Goal: Task Accomplishment & Management: Manage account settings

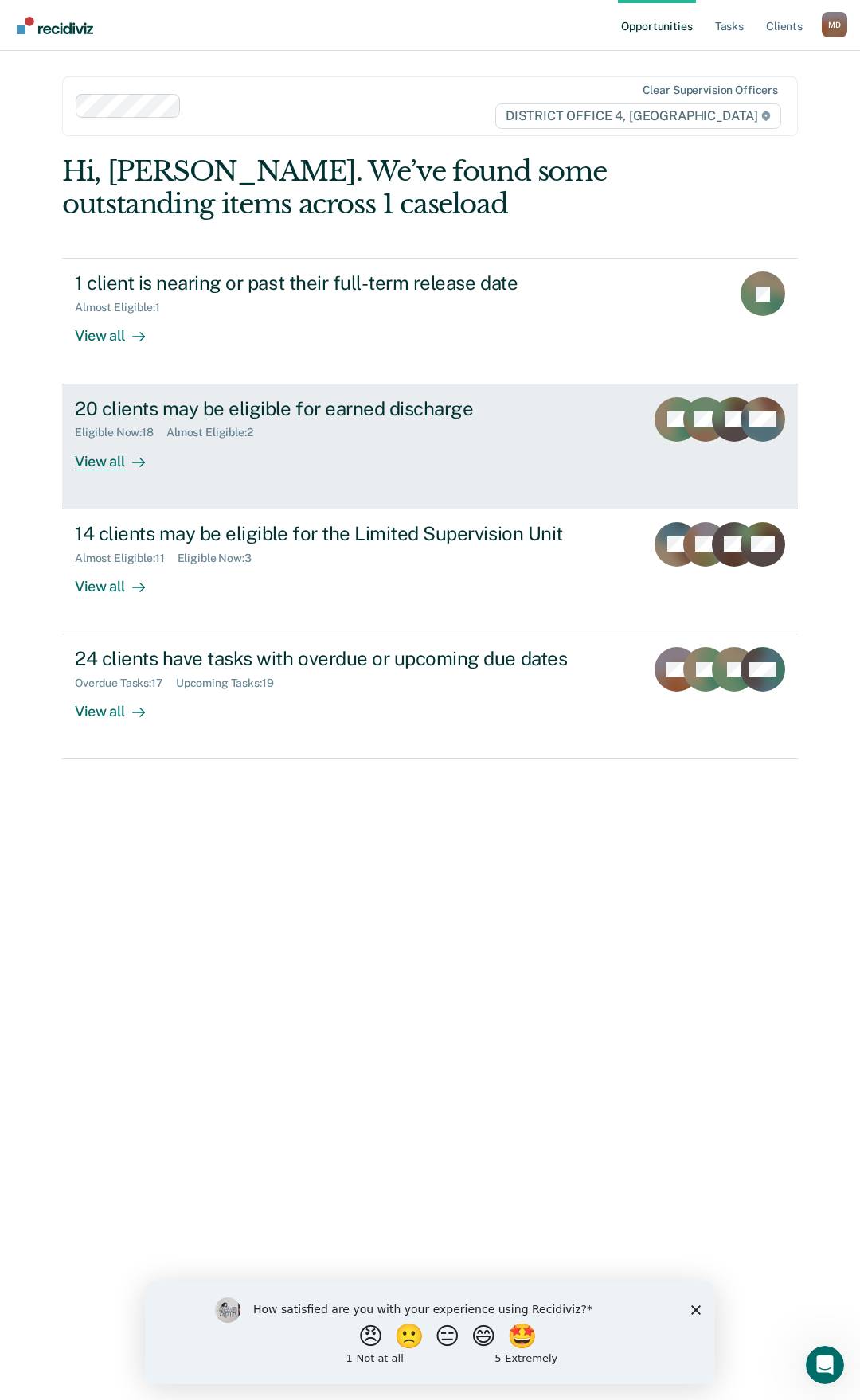
click at [109, 463] on div "View all" at bounding box center [119, 455] width 89 height 31
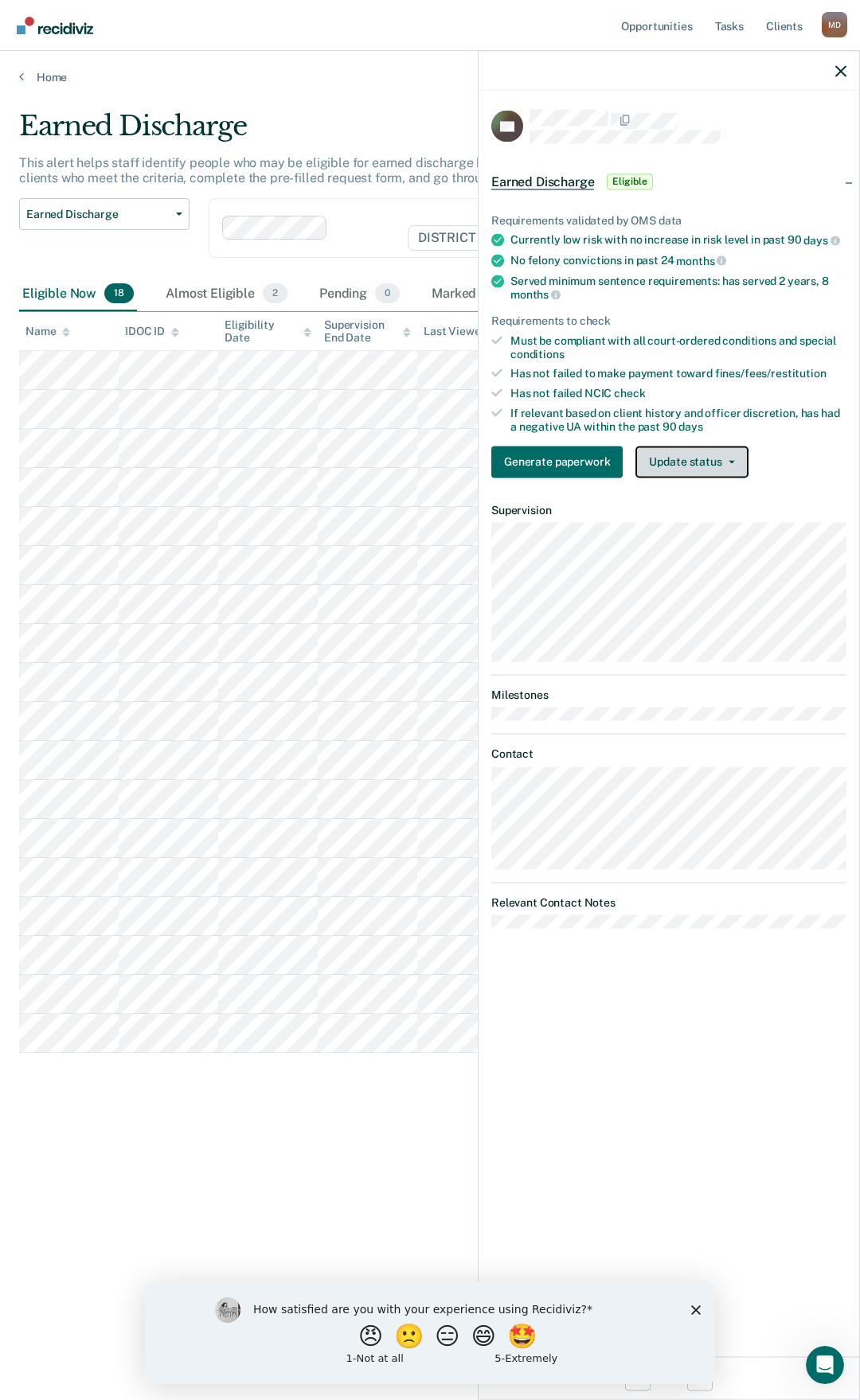
click at [728, 460] on icon "button" at bounding box center [731, 462] width 6 height 4
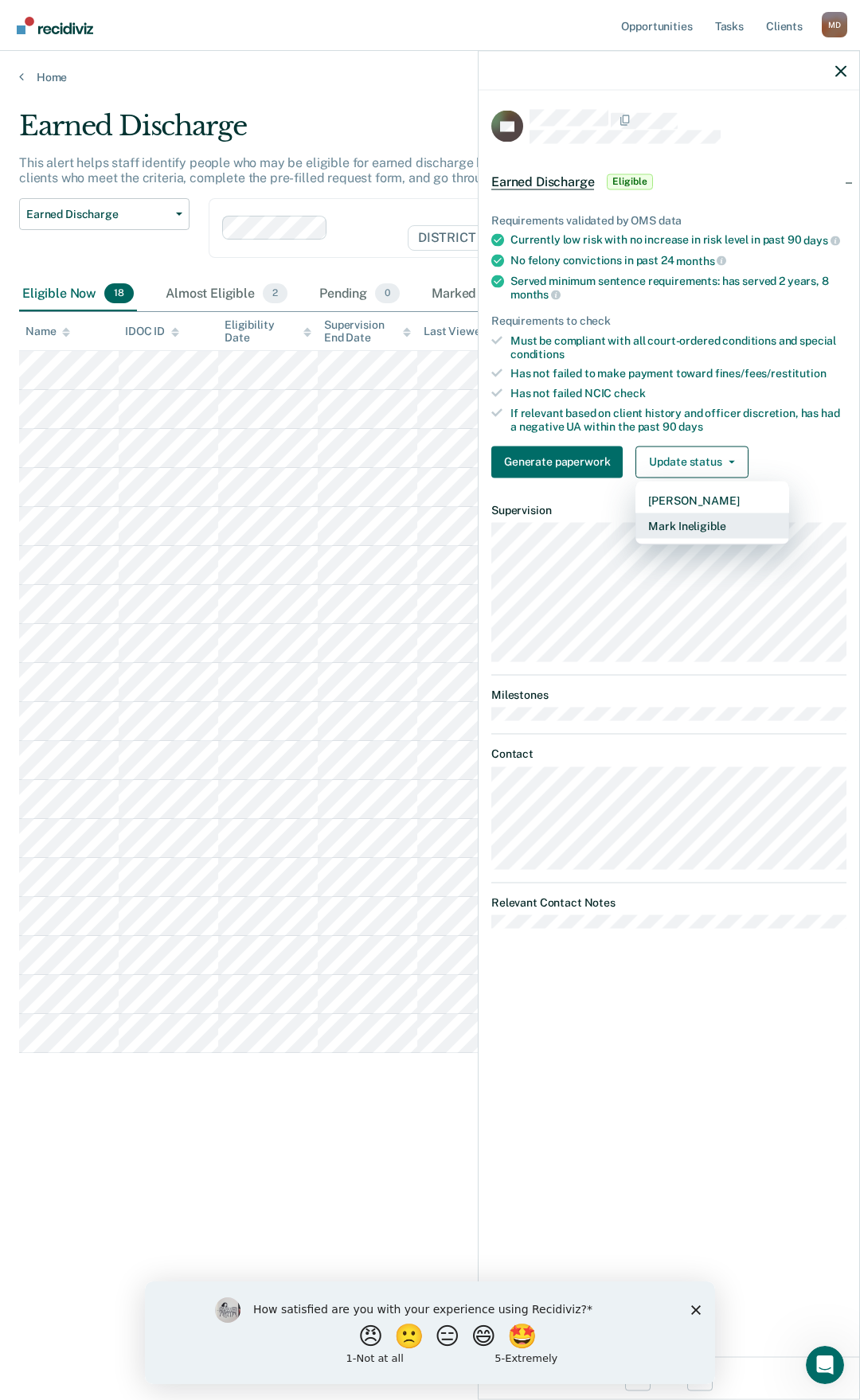
click at [688, 524] on button "Mark Ineligible" at bounding box center [712, 525] width 153 height 25
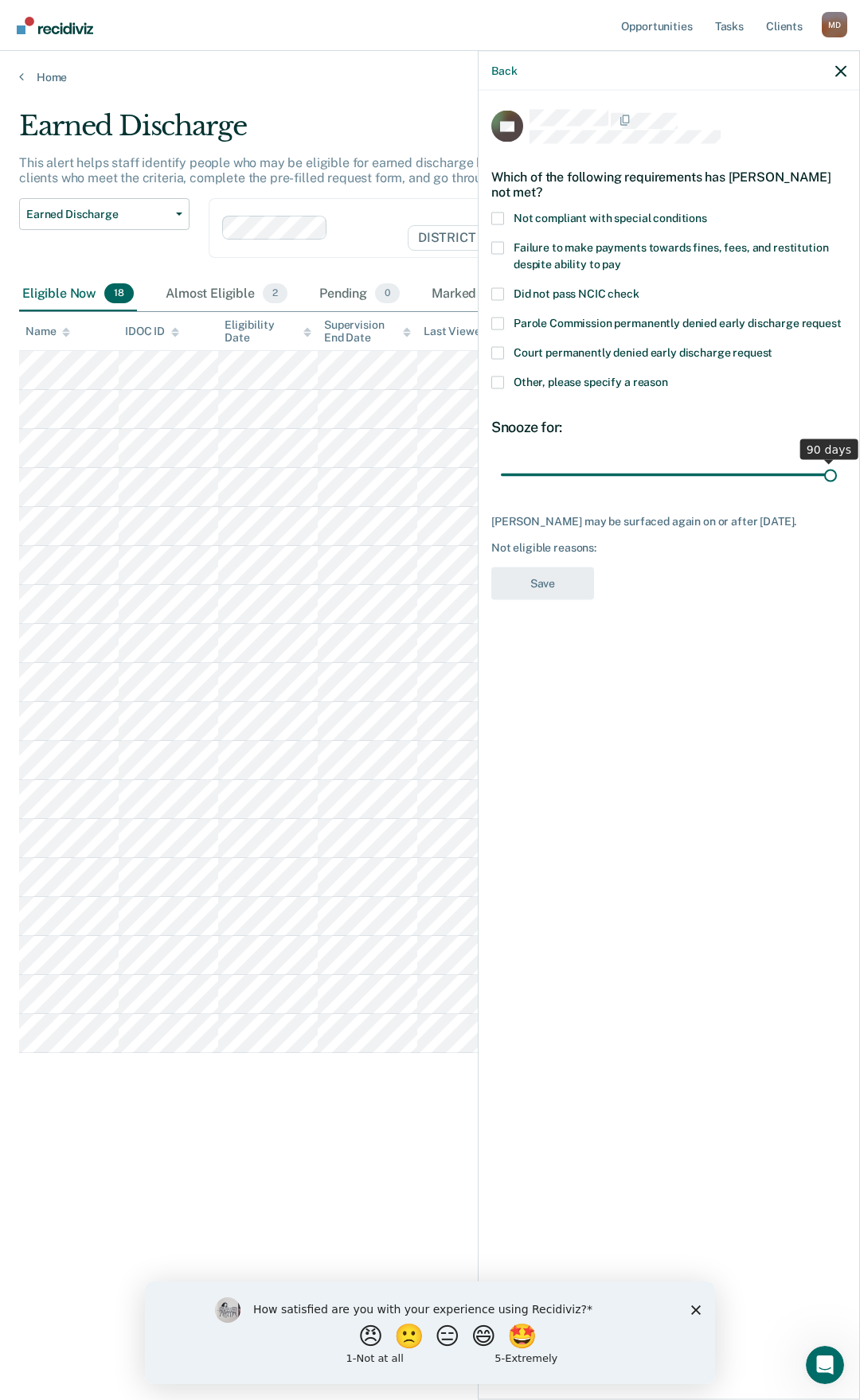
drag, startPoint x: 607, startPoint y: 475, endPoint x: 879, endPoint y: 479, distance: 272.0
type input "90"
click at [837, 479] on input "range" at bounding box center [669, 474] width 336 height 28
click at [497, 379] on span at bounding box center [497, 382] width 13 height 13
click at [668, 376] on input "Other, please specify a reason" at bounding box center [668, 376] width 0 height 0
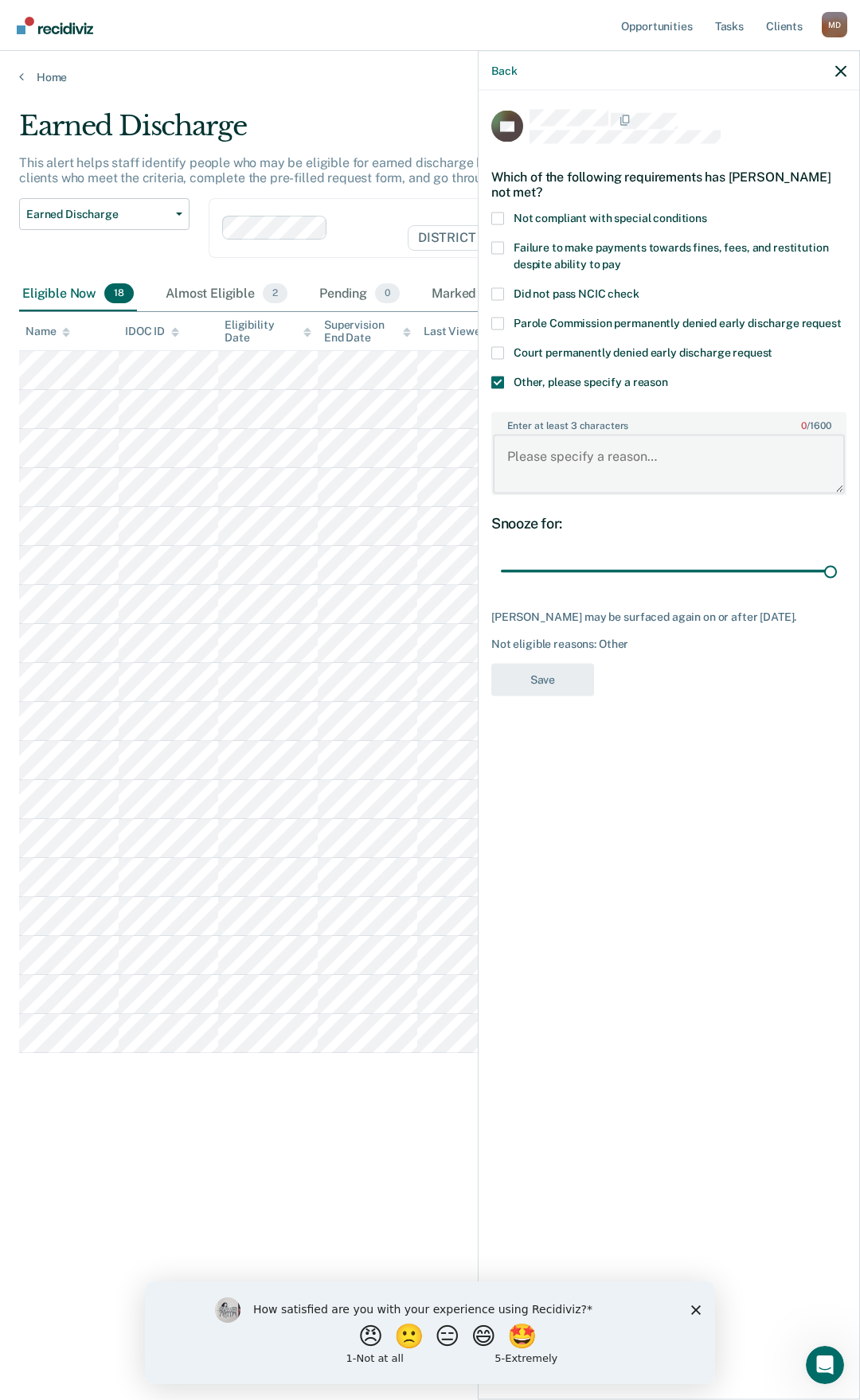
click at [532, 446] on textarea "Enter at least 3 characters 0 / 1600" at bounding box center [669, 464] width 352 height 59
type textarea "Still is paying on fines/fees/restitution."
click at [552, 681] on button "Save" at bounding box center [542, 679] width 103 height 32
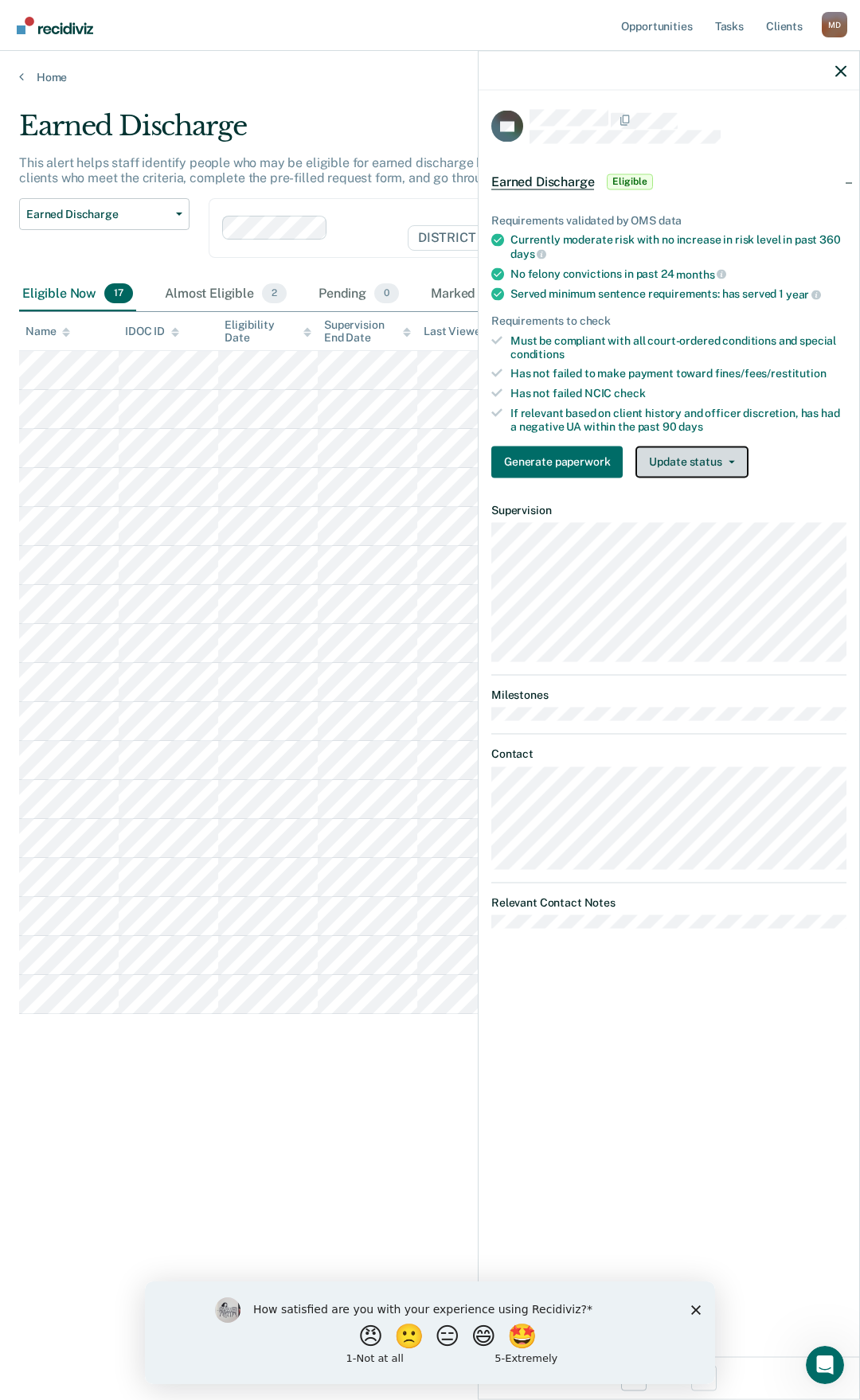
click at [680, 461] on button "Update status" at bounding box center [691, 461] width 112 height 32
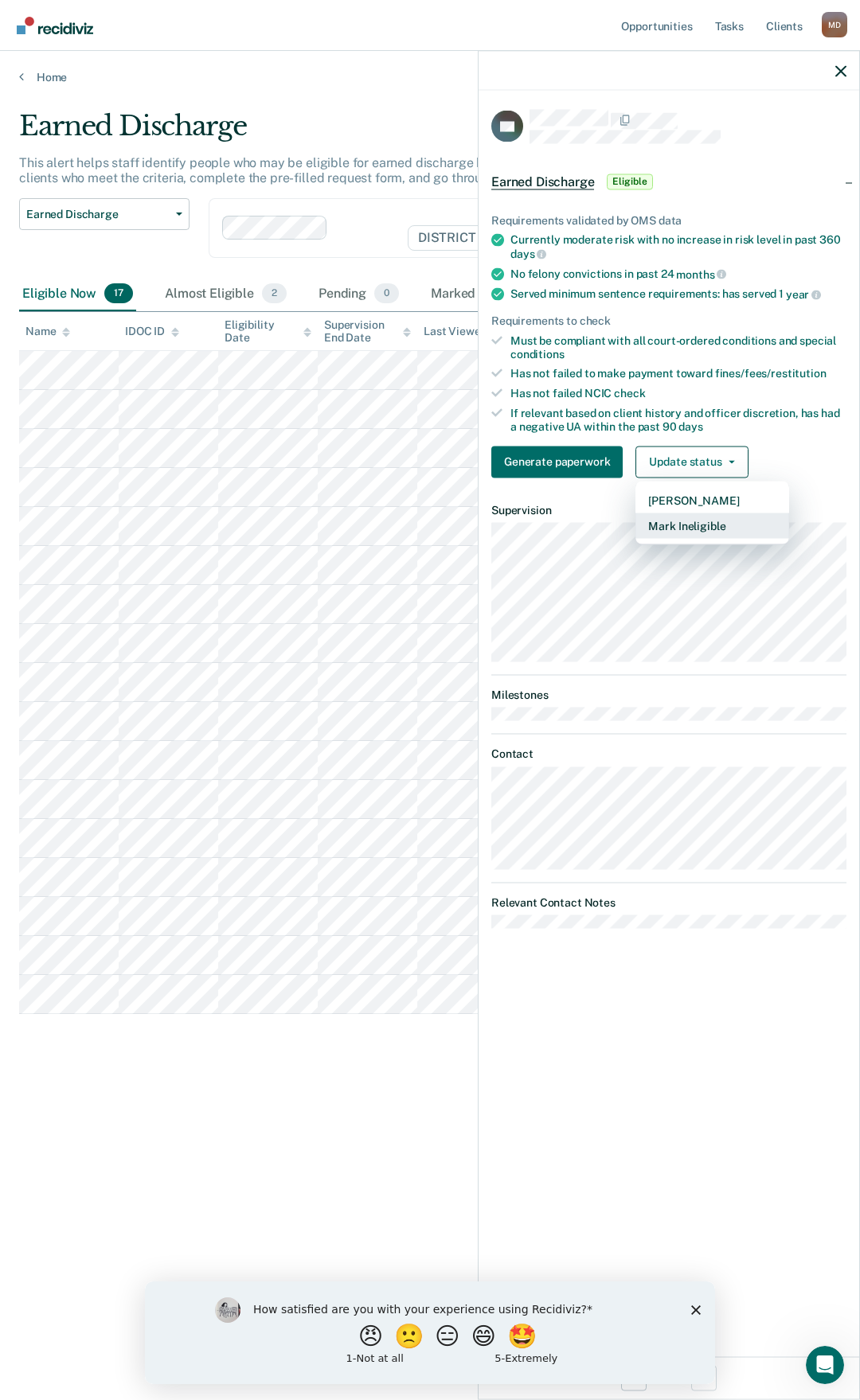
click at [674, 525] on button "Mark Ineligible" at bounding box center [712, 525] width 153 height 25
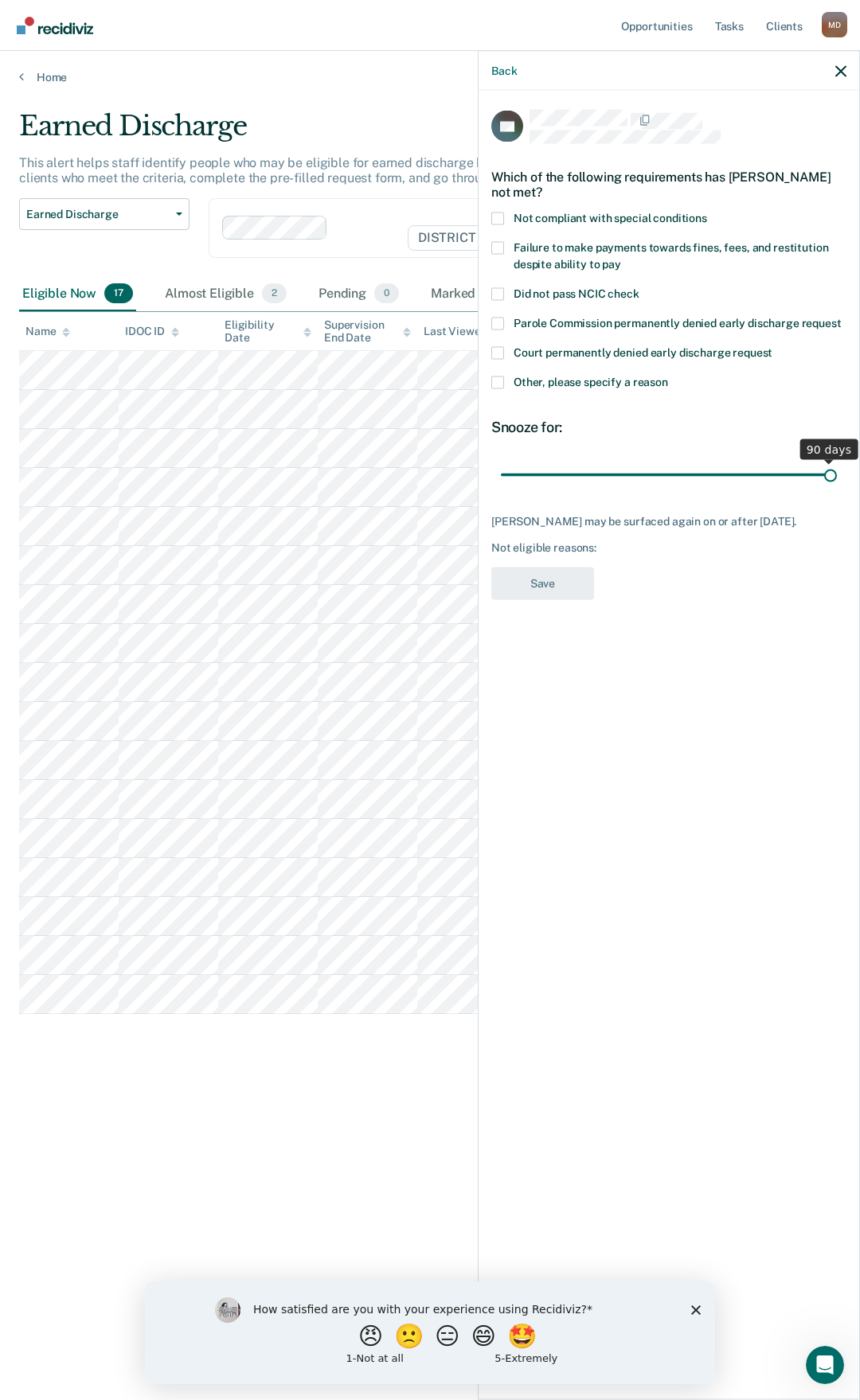
drag, startPoint x: 618, startPoint y: 478, endPoint x: 852, endPoint y: 474, distance: 234.0
type input "90"
click at [837, 474] on input "range" at bounding box center [669, 474] width 336 height 28
click at [497, 382] on span at bounding box center [497, 382] width 13 height 13
click at [668, 376] on input "Other, please specify a reason" at bounding box center [668, 376] width 0 height 0
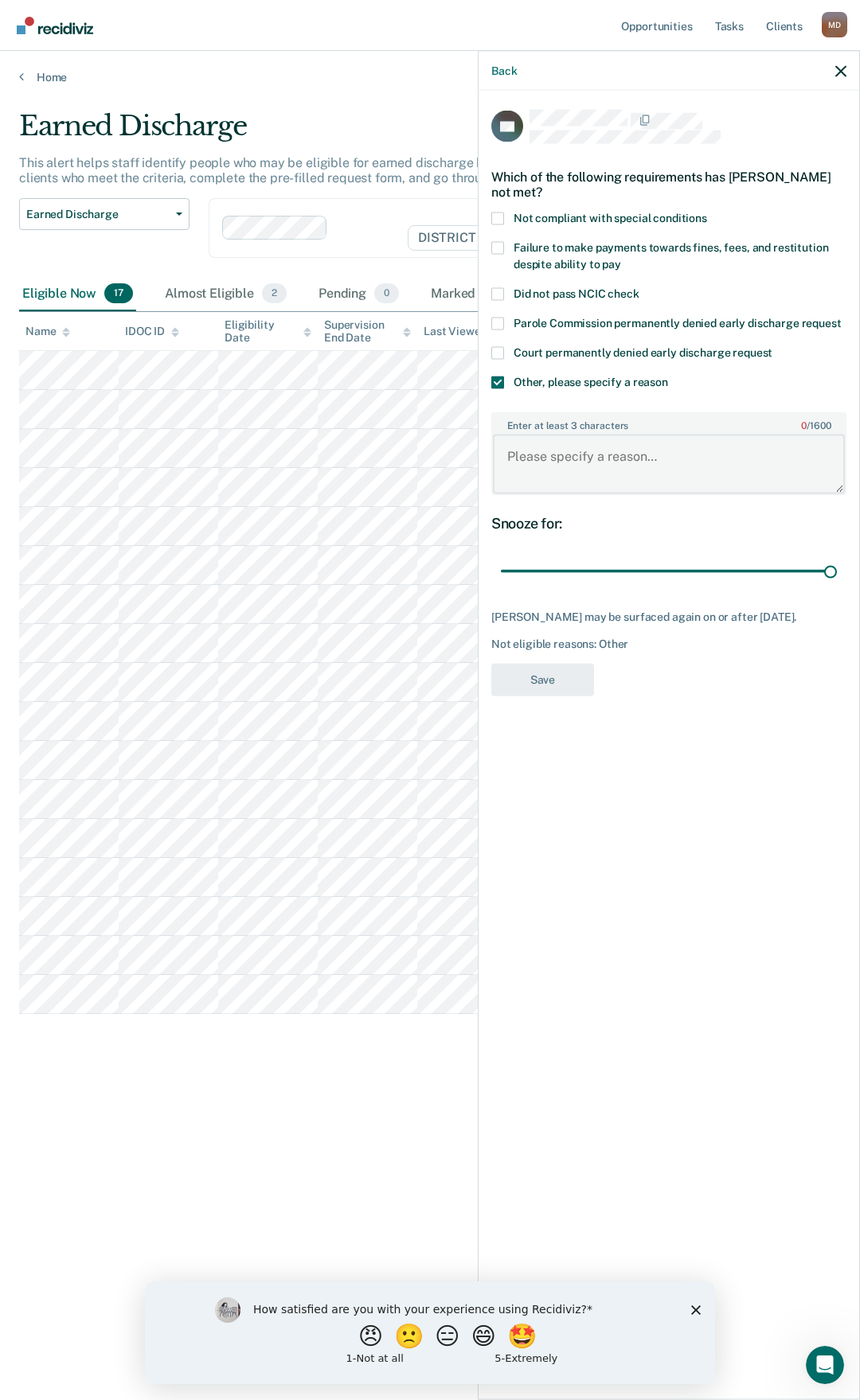
click at [548, 456] on textarea "Enter at least 3 characters 0 / 1600" at bounding box center [669, 464] width 352 height 59
type textarea "Recent drug use."
click at [545, 695] on button "Save" at bounding box center [542, 679] width 103 height 32
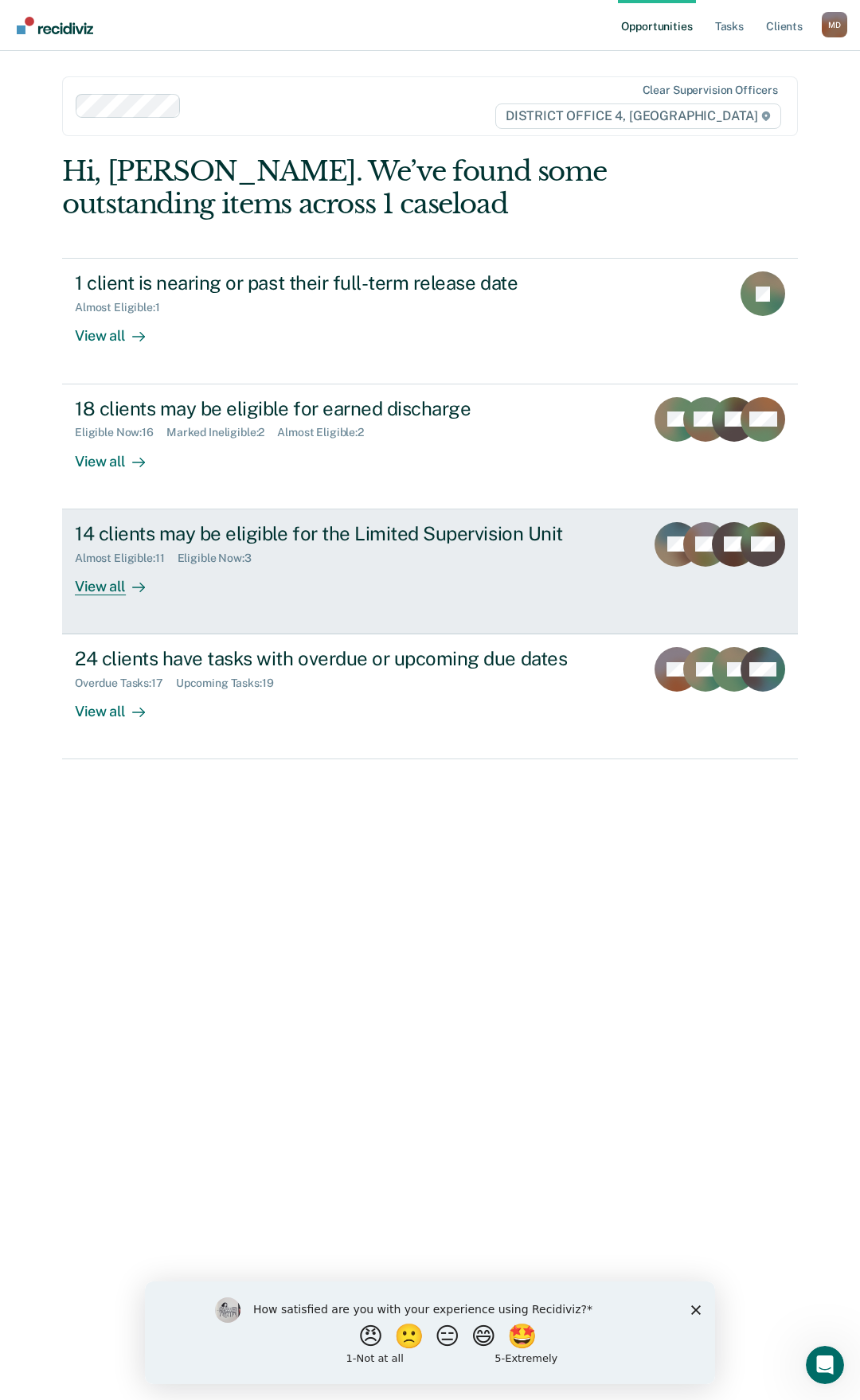
click at [105, 592] on div "View all" at bounding box center [119, 580] width 89 height 31
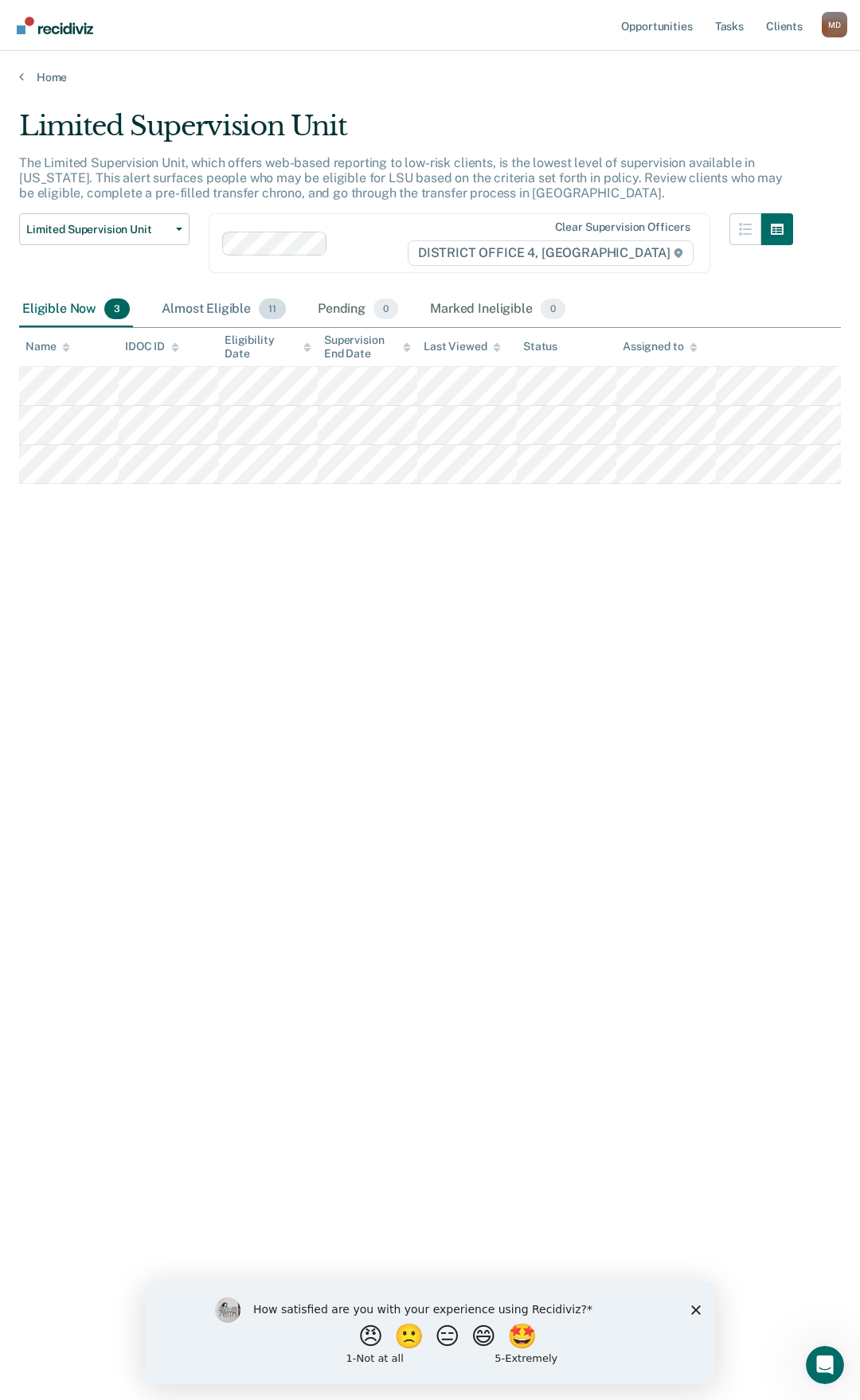
click at [245, 309] on div "Almost Eligible 11" at bounding box center [224, 309] width 131 height 35
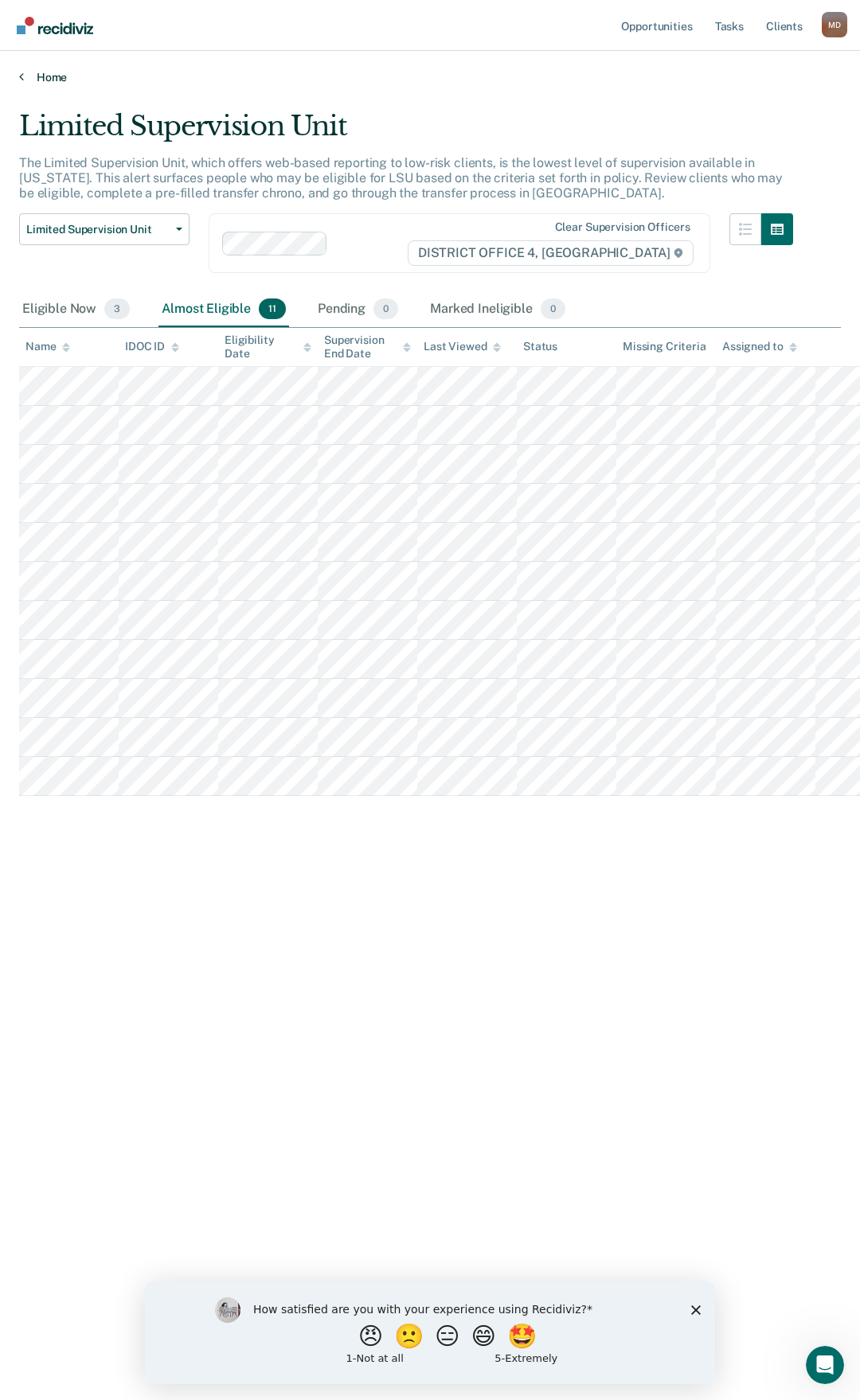
click at [23, 78] on icon at bounding box center [21, 77] width 5 height 13
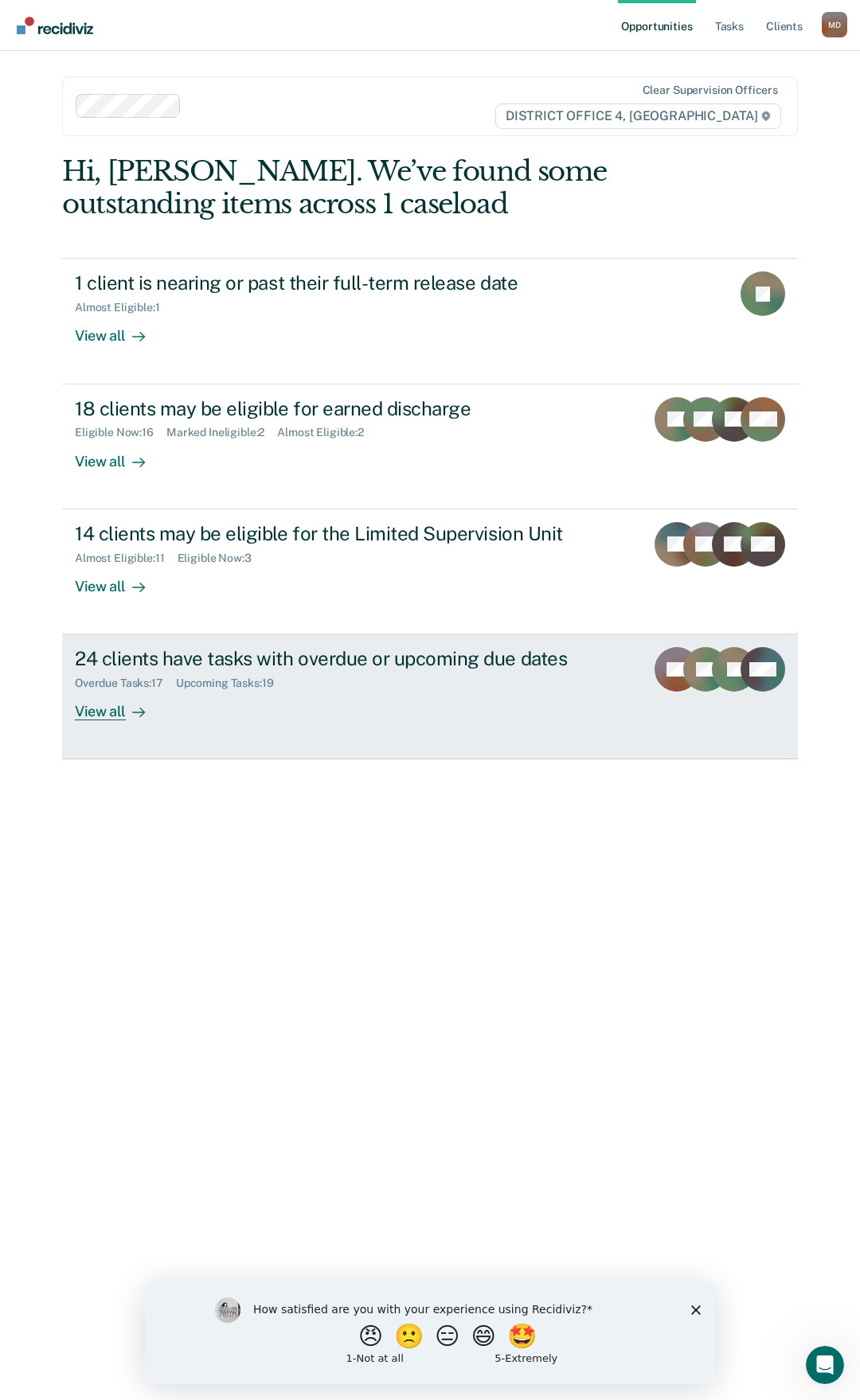
click at [114, 711] on div "View all" at bounding box center [119, 705] width 89 height 31
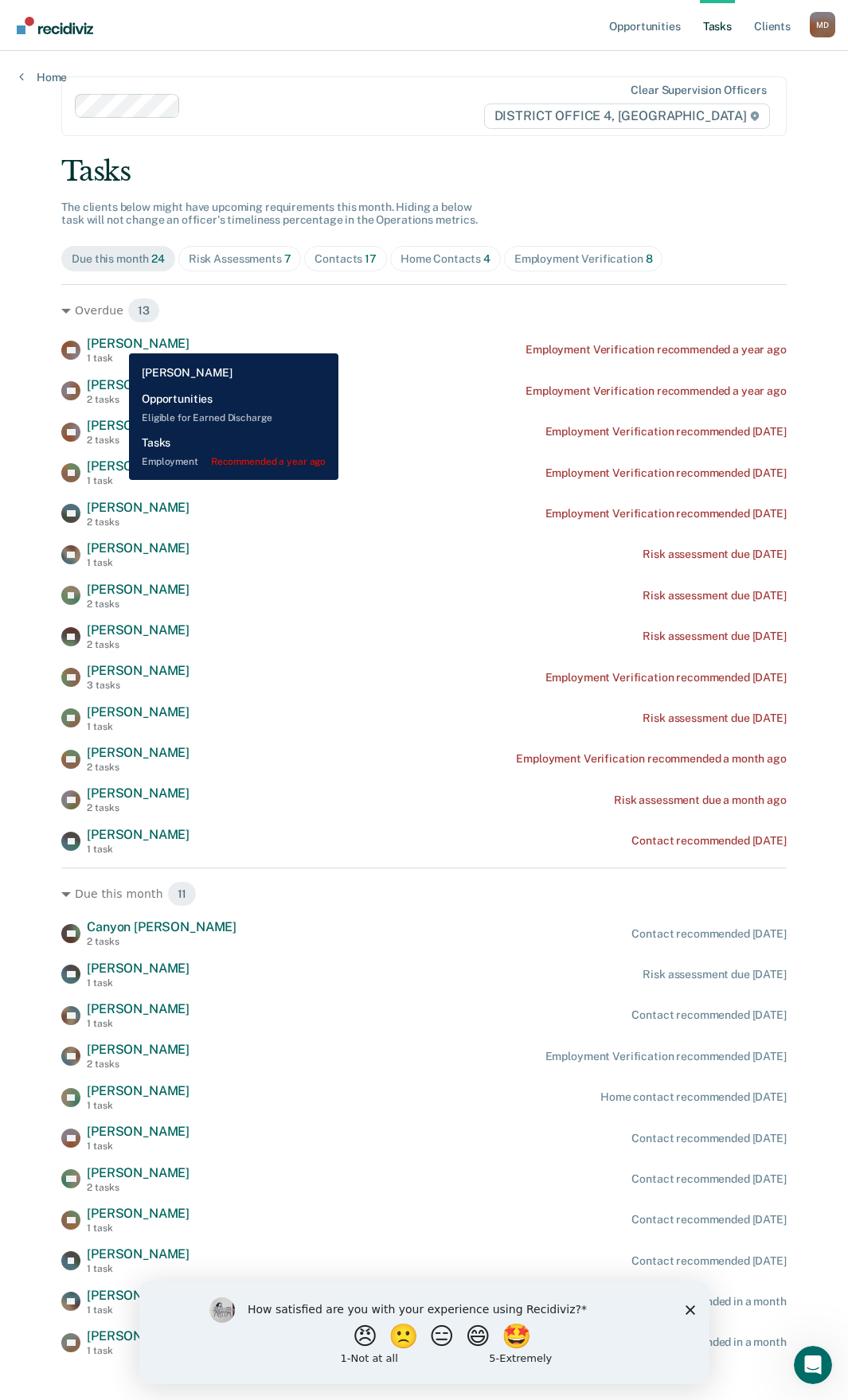
click at [117, 342] on span "[PERSON_NAME]" at bounding box center [138, 343] width 103 height 15
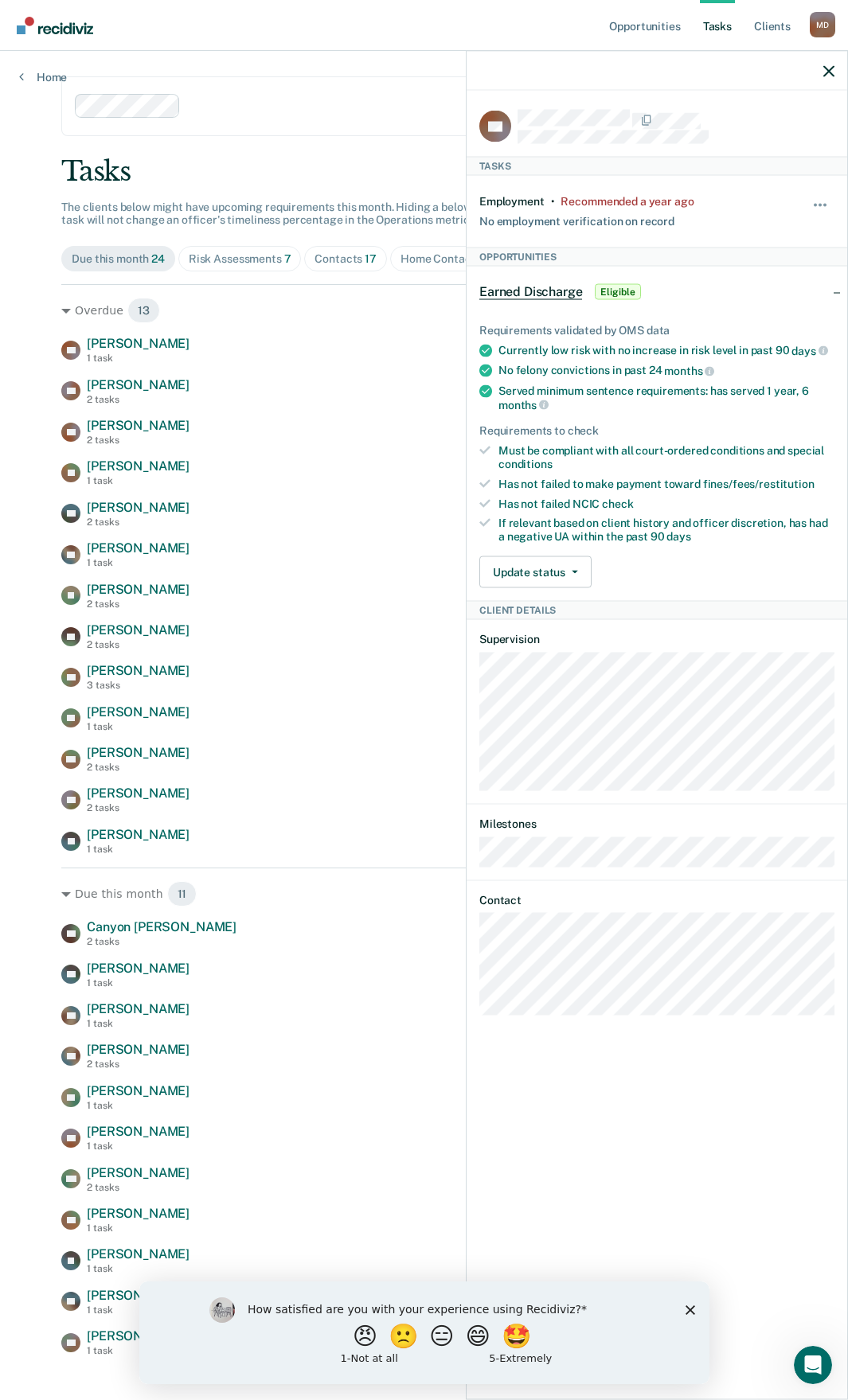
click at [336, 147] on main "Clear supervision officers DISTRICT OFFICE 4, BOISE Tasks The clients below mig…" at bounding box center [424, 716] width 763 height 1331
click at [242, 254] on div "Risk Assessments 7" at bounding box center [240, 259] width 103 height 14
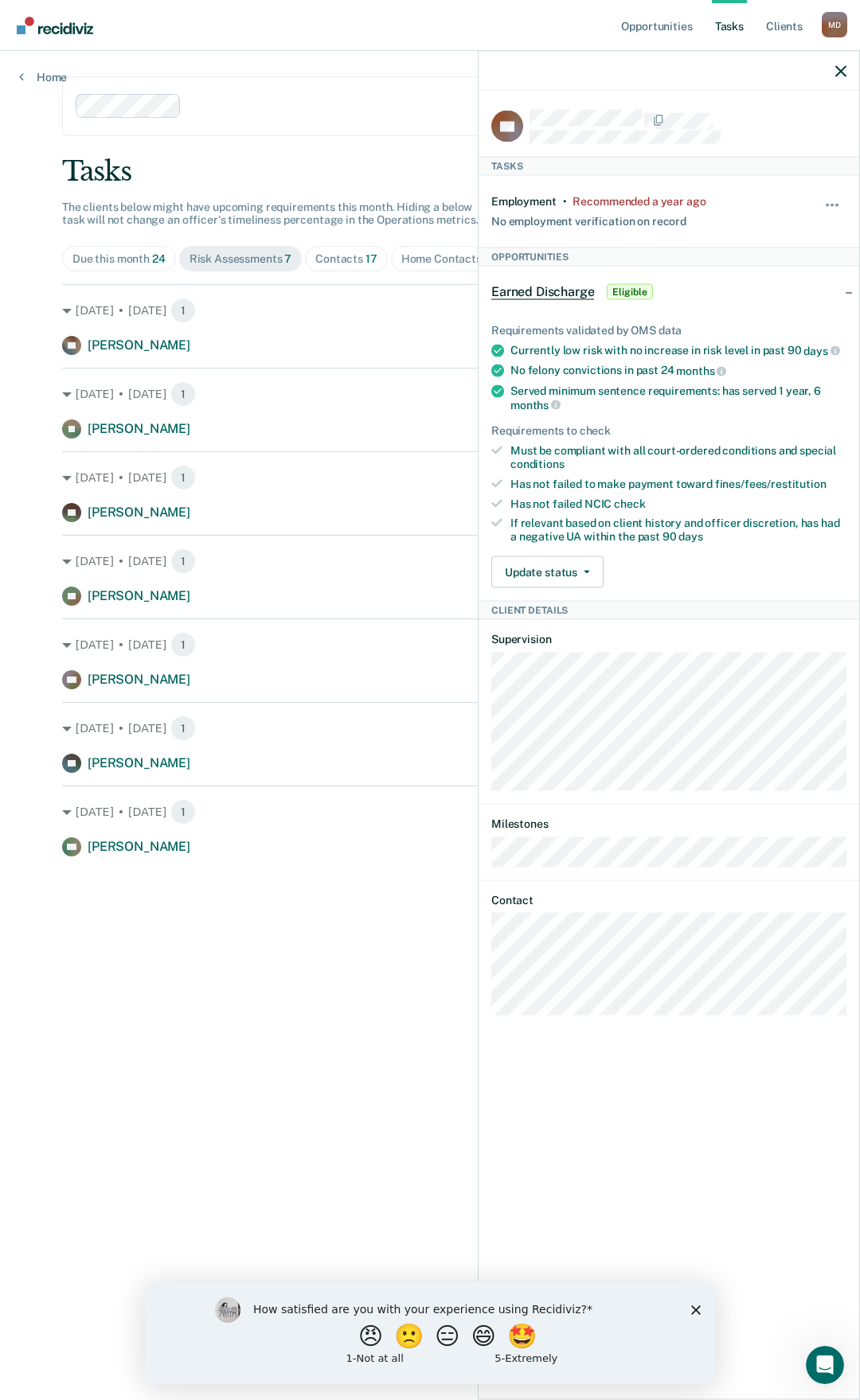
click at [344, 259] on div "Contacts 17" at bounding box center [346, 259] width 62 height 14
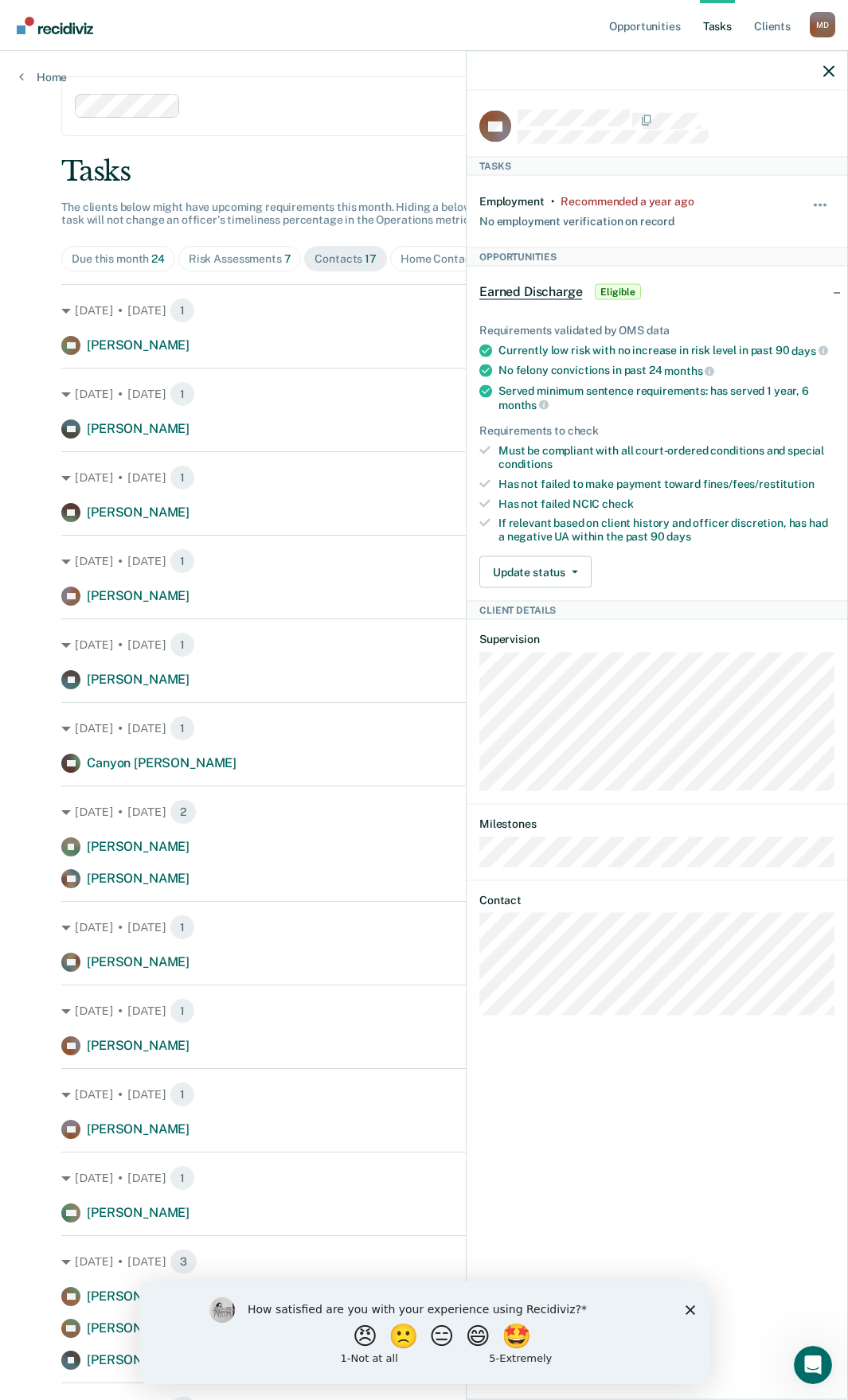
click at [440, 261] on div "Home Contacts 4" at bounding box center [446, 259] width 90 height 14
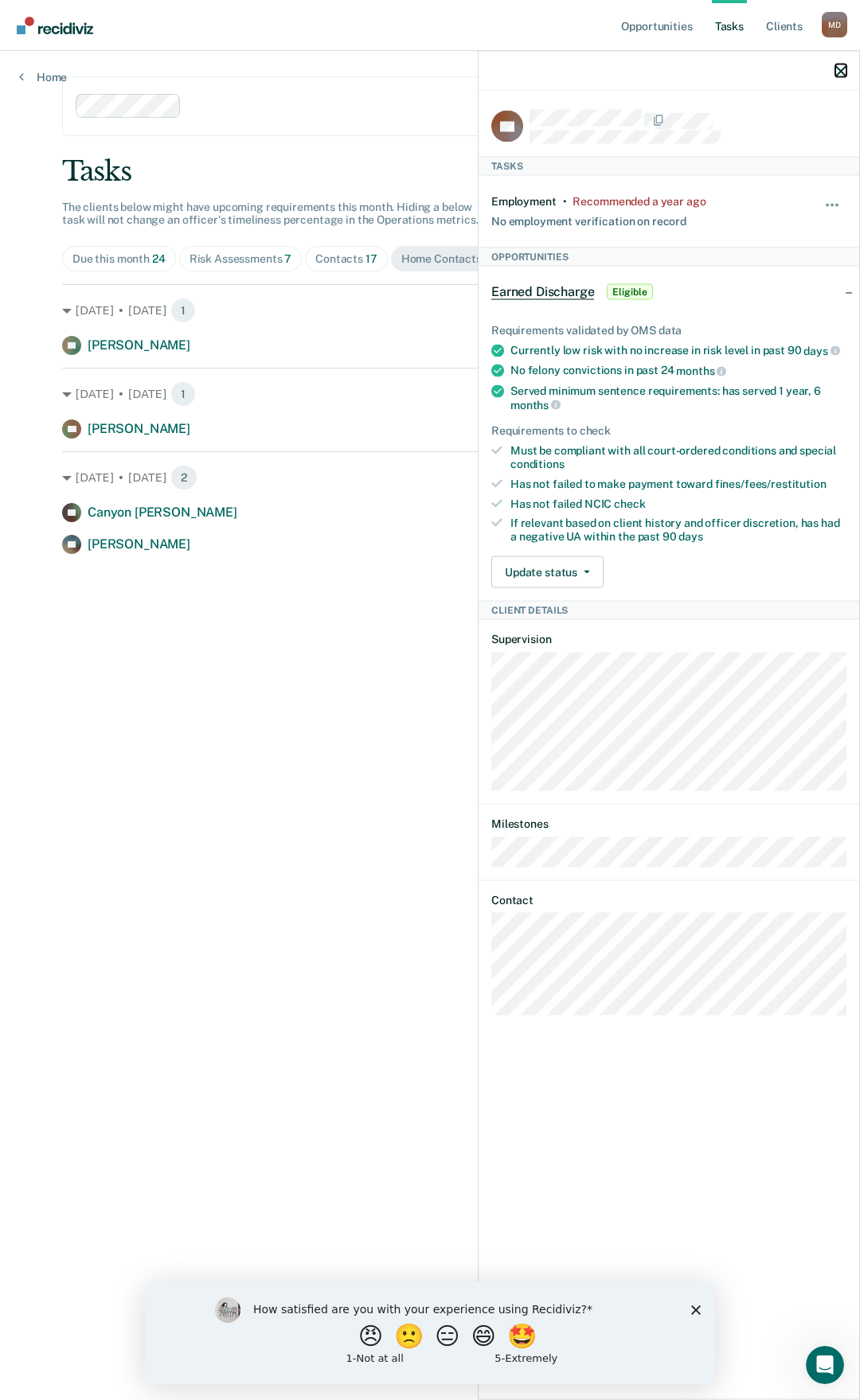
drag, startPoint x: 838, startPoint y: 73, endPoint x: 816, endPoint y: 85, distance: 25.1
click at [837, 73] on icon "button" at bounding box center [841, 70] width 11 height 11
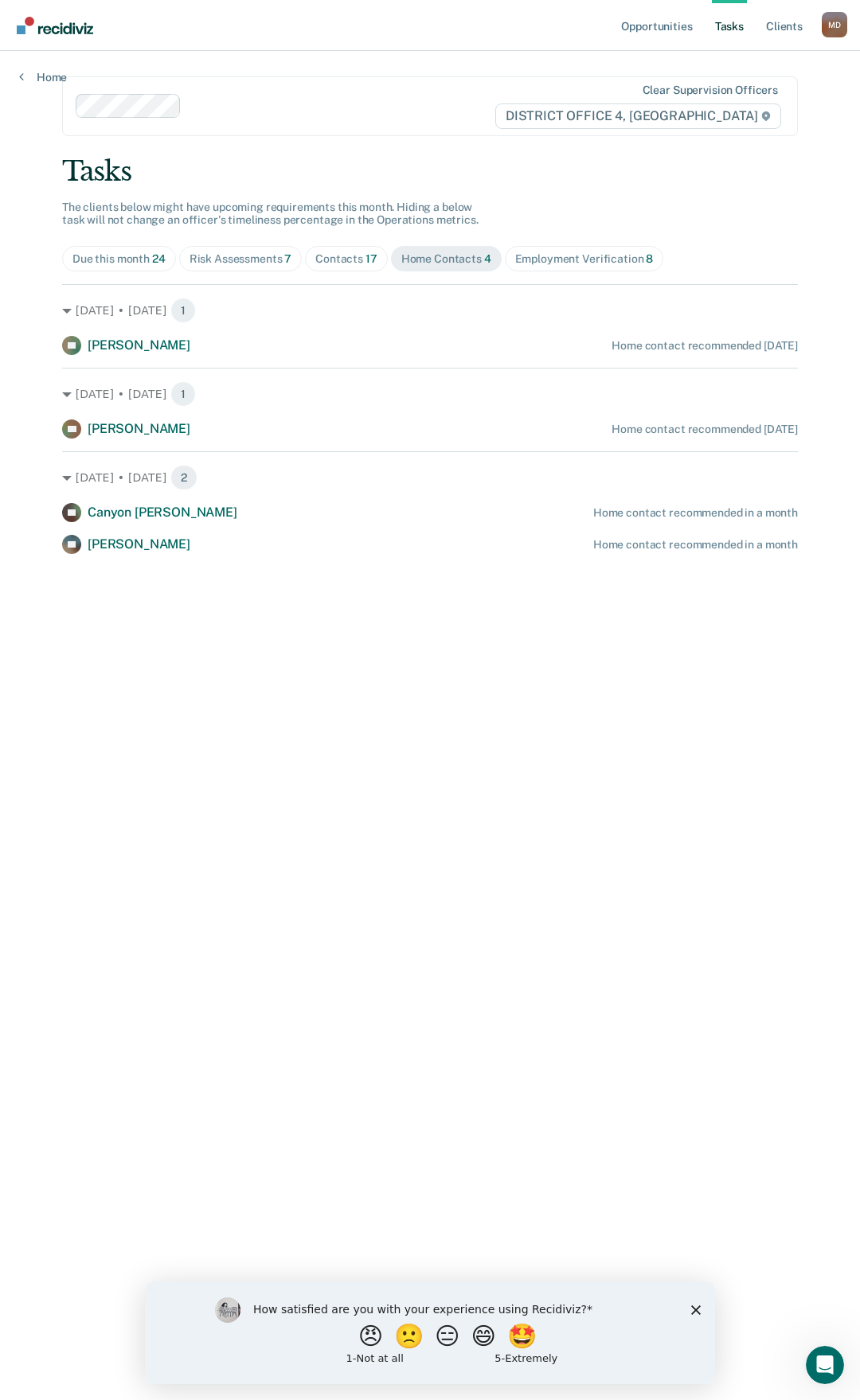
click at [554, 255] on div "Employment Verification 8" at bounding box center [585, 259] width 139 height 14
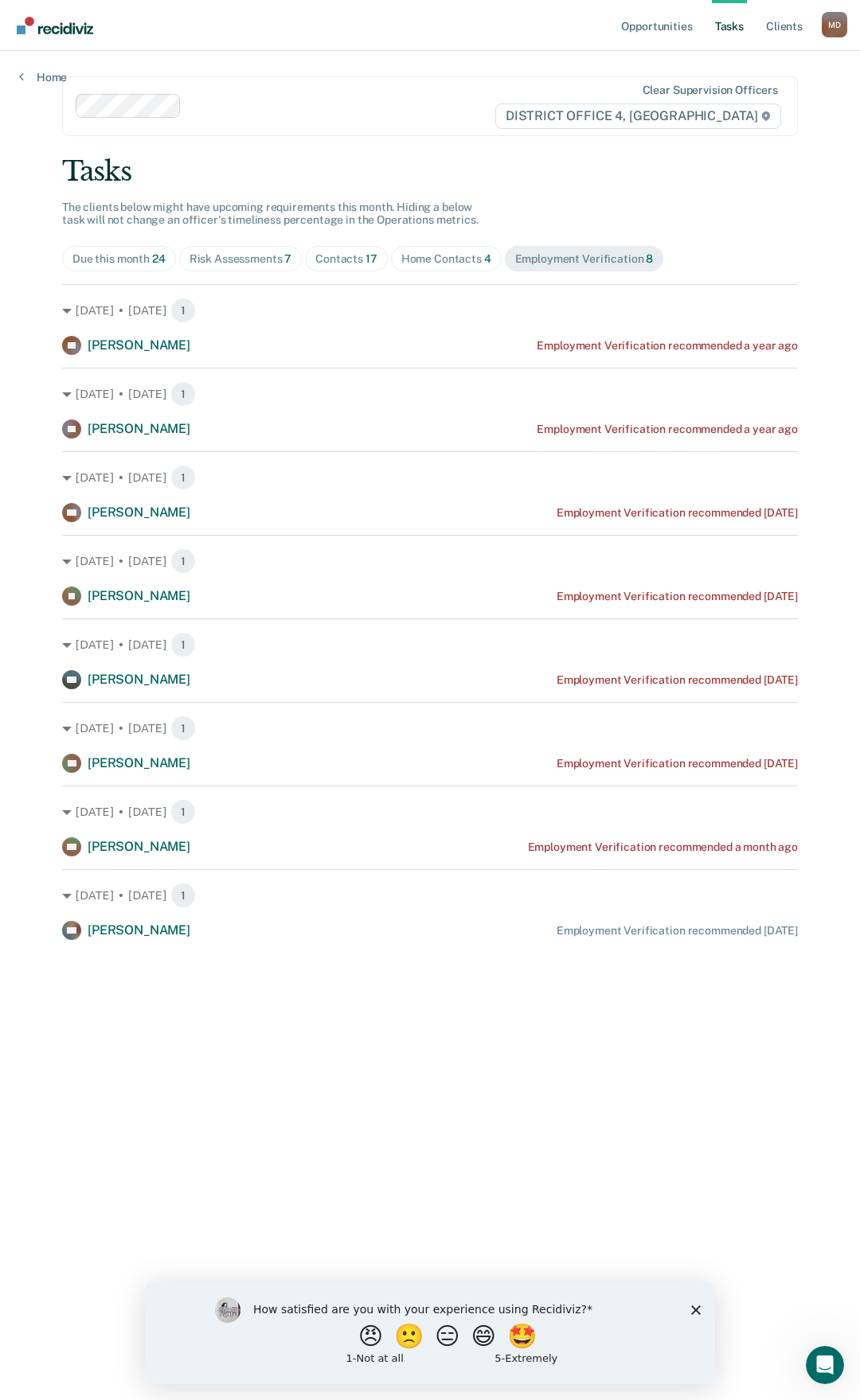
click at [247, 255] on div "Risk Assessments 7" at bounding box center [241, 259] width 103 height 14
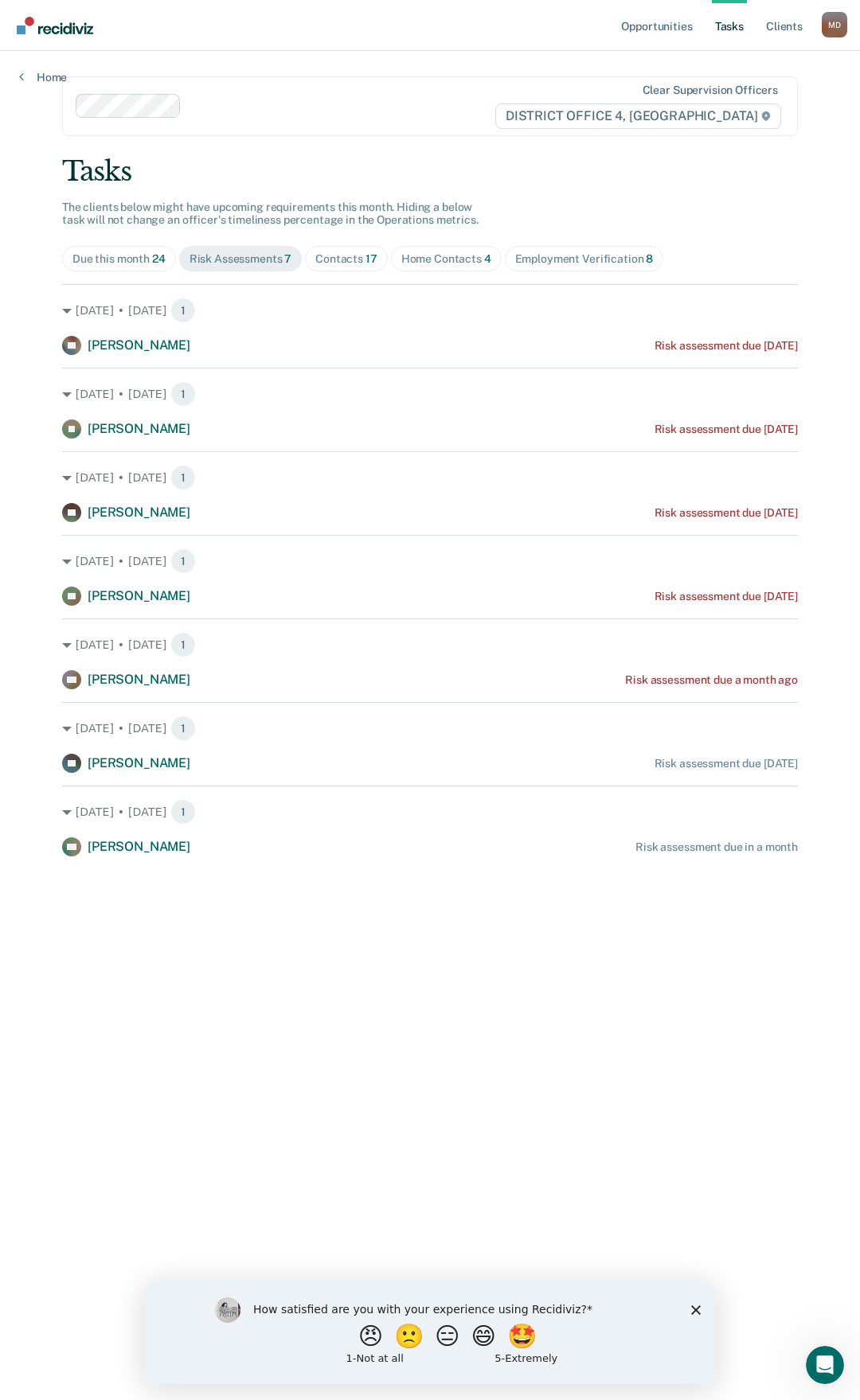
drag, startPoint x: 93, startPoint y: 1, endPoint x: 207, endPoint y: 30, distance: 117.6
click at [207, 30] on nav "Opportunities Tasks Client s [PERSON_NAME] Profile How it works Log Out" at bounding box center [430, 25] width 860 height 51
click at [459, 166] on div "Tasks" at bounding box center [430, 171] width 735 height 32
click at [447, 261] on div "Home Contacts 4" at bounding box center [447, 259] width 90 height 14
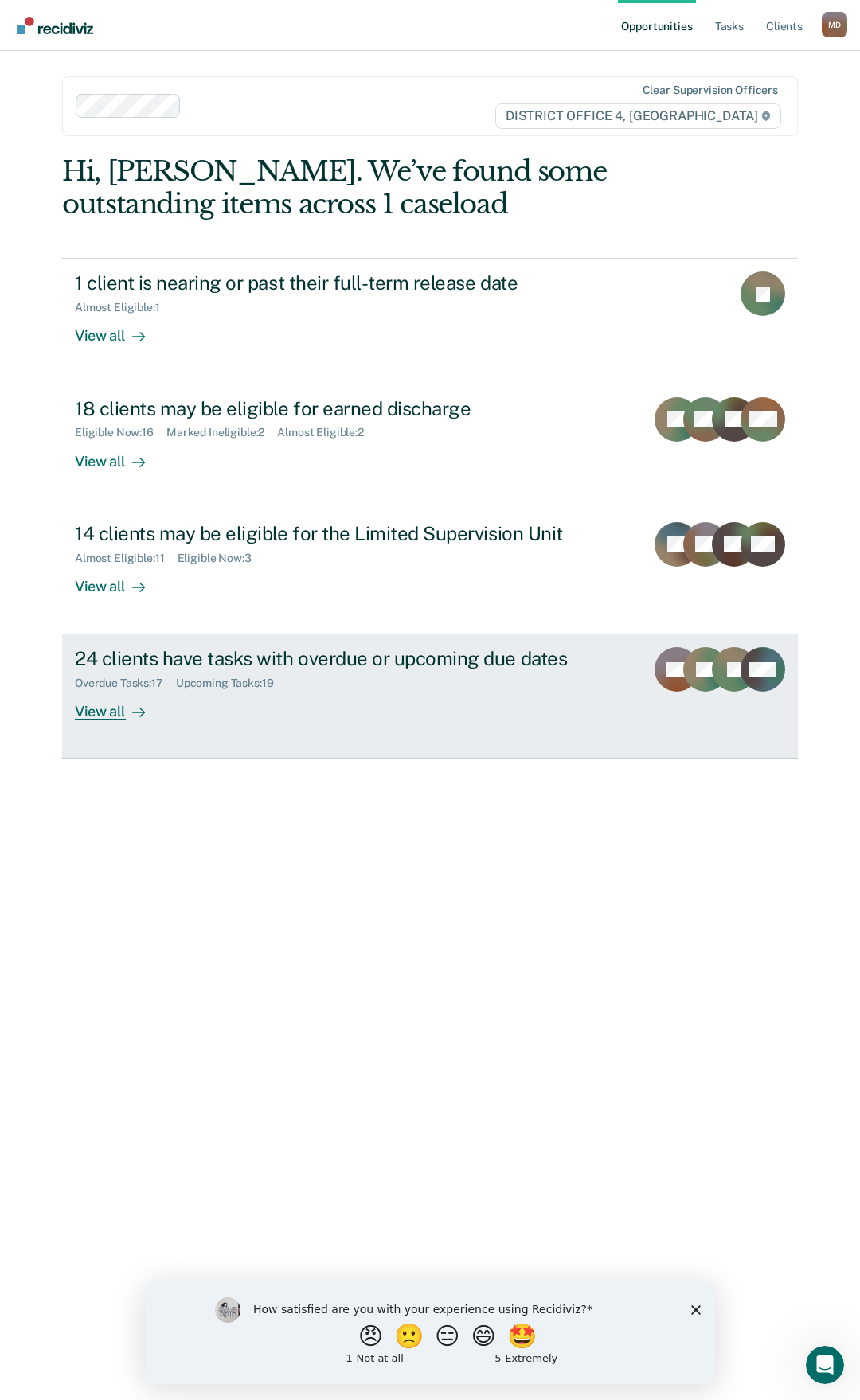
click at [90, 710] on div "View all" at bounding box center [119, 705] width 89 height 31
